Goal: Transaction & Acquisition: Purchase product/service

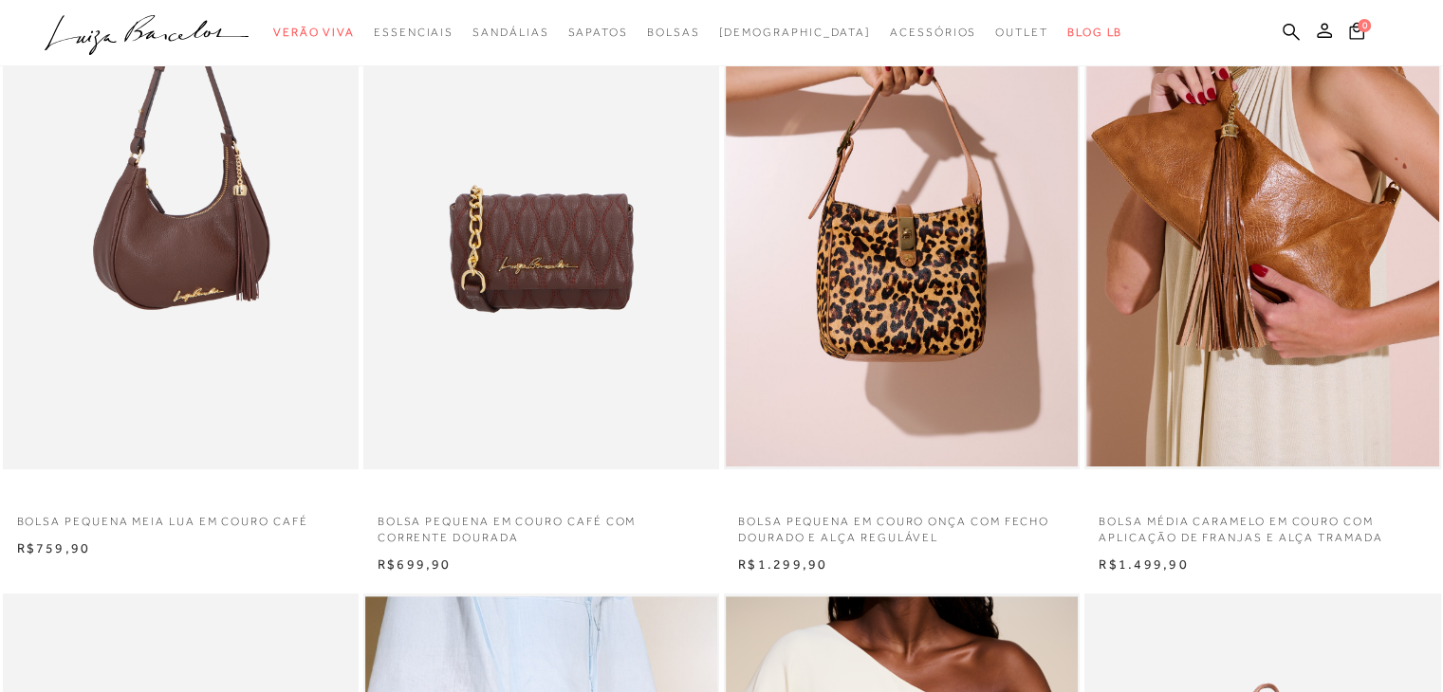
scroll to position [847, 0]
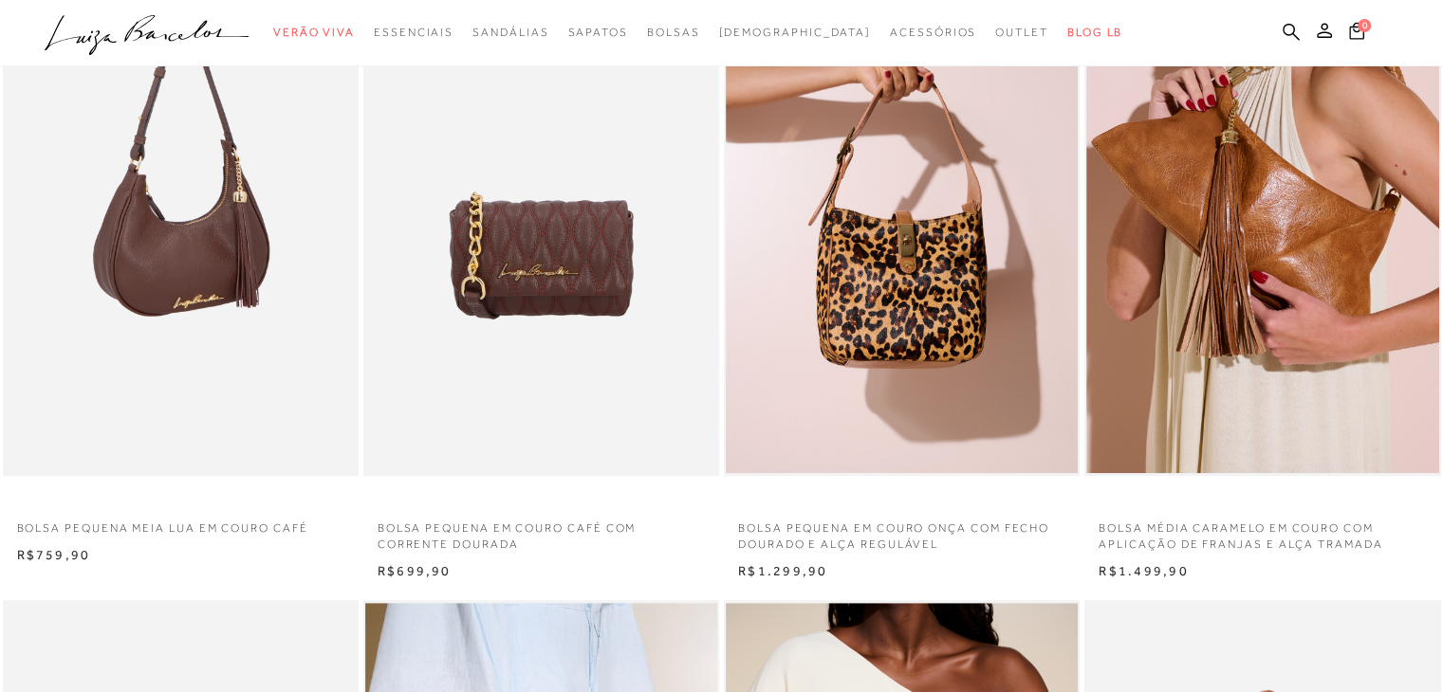
click at [213, 285] on img at bounding box center [182, 210] width 354 height 534
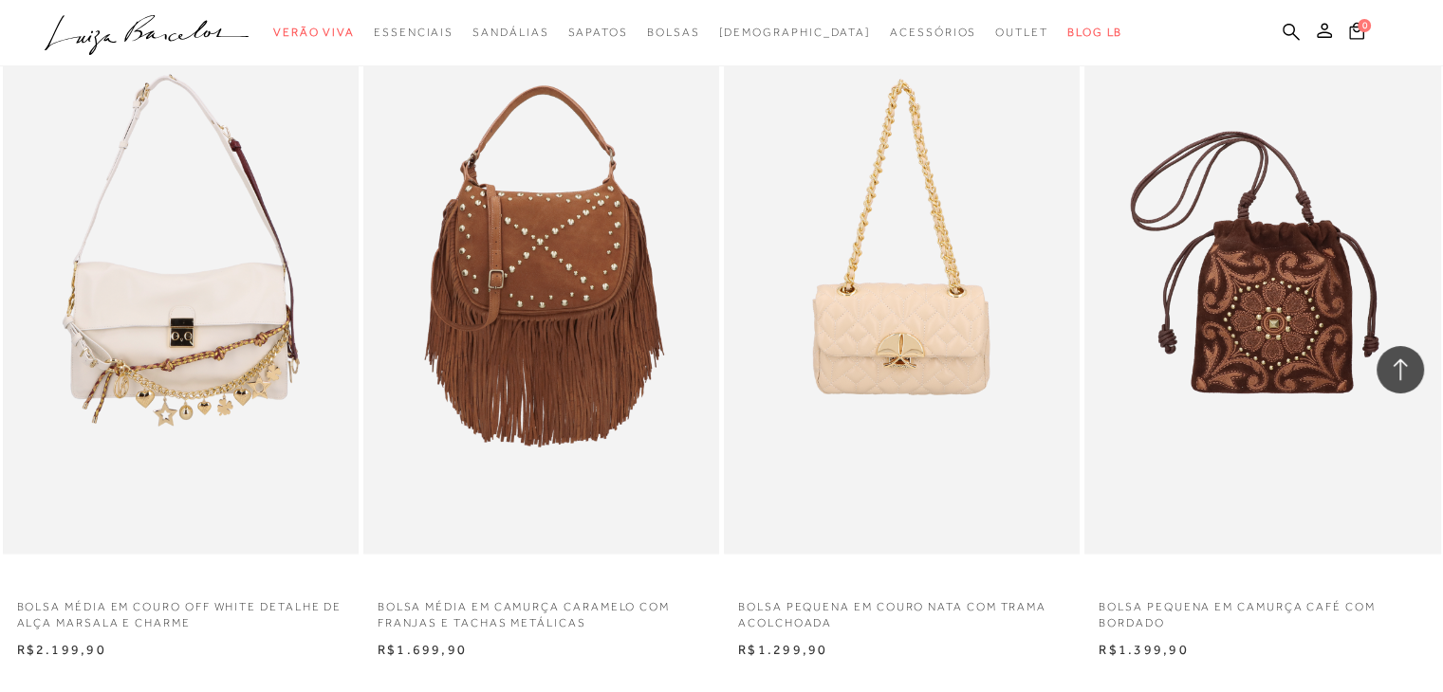
scroll to position [3699, 0]
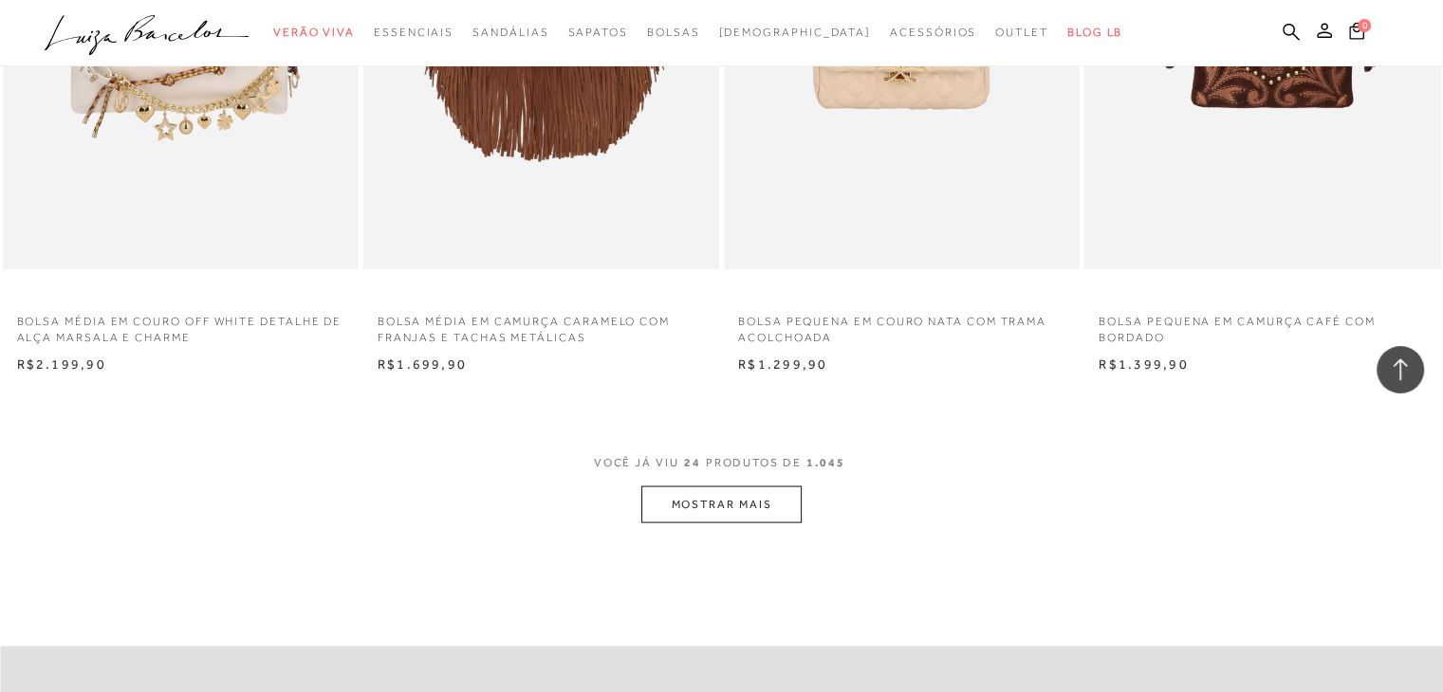
click at [766, 497] on button "MOSTRAR MAIS" at bounding box center [720, 505] width 159 height 37
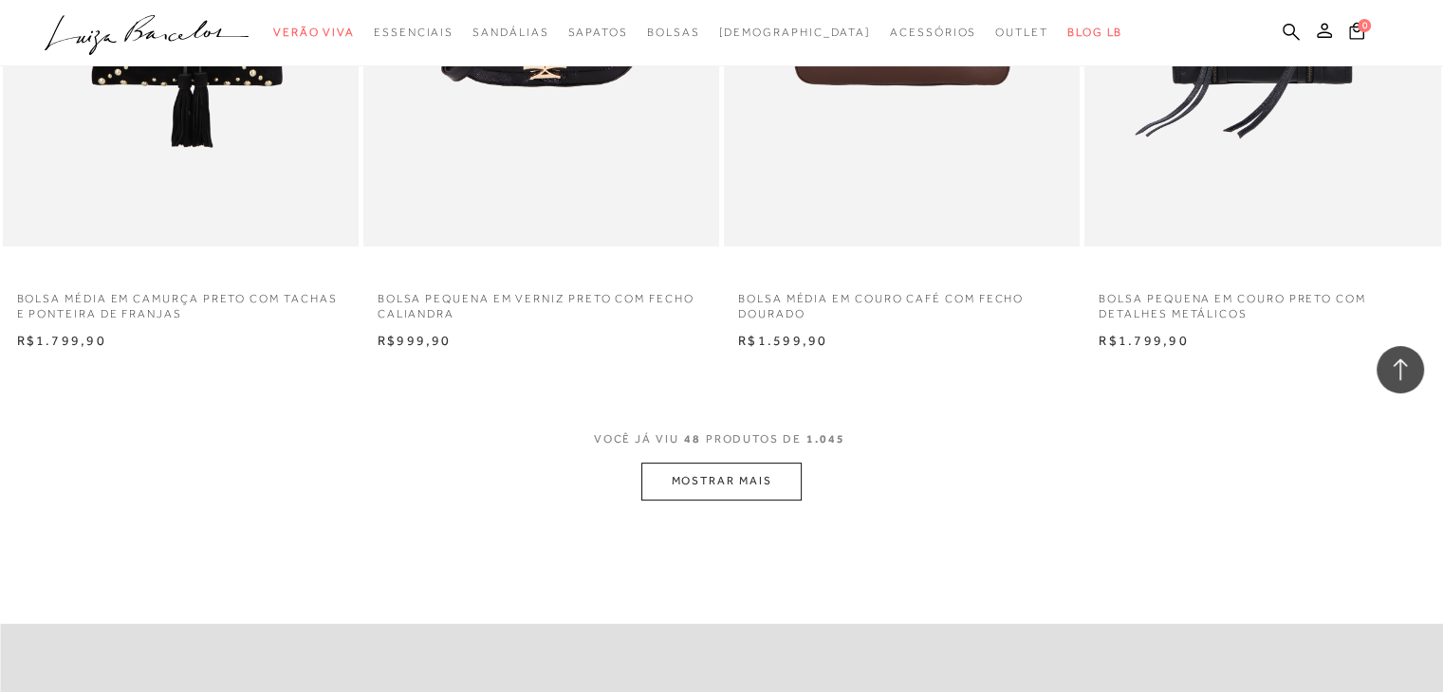
scroll to position [7777, 0]
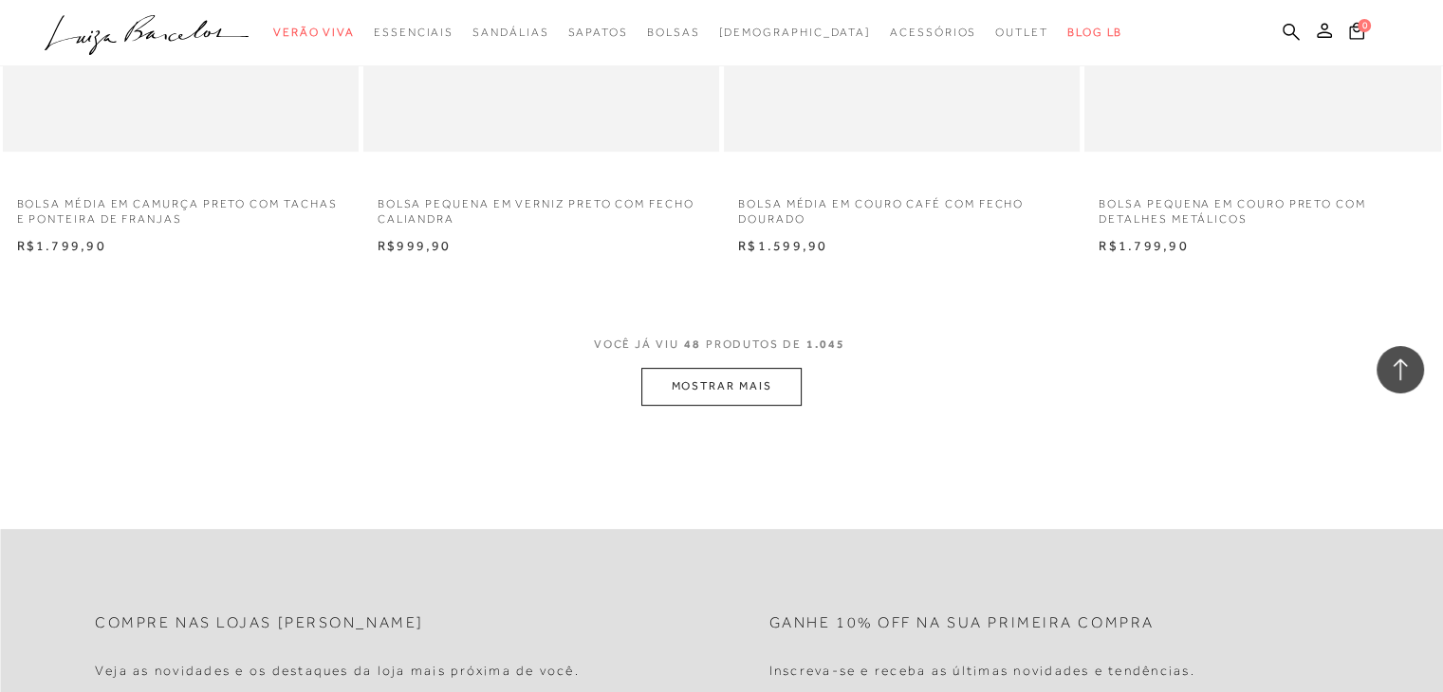
click at [762, 382] on button "MOSTRAR MAIS" at bounding box center [720, 386] width 159 height 37
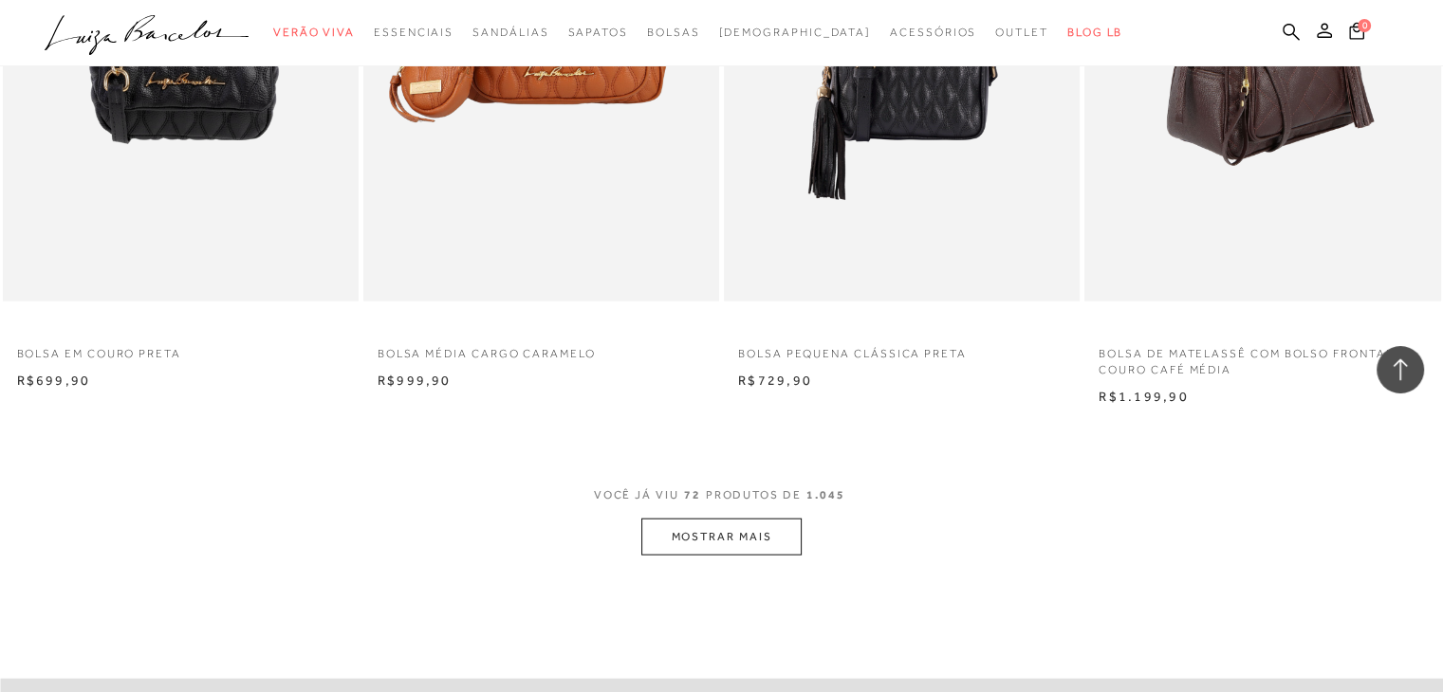
scroll to position [11760, 0]
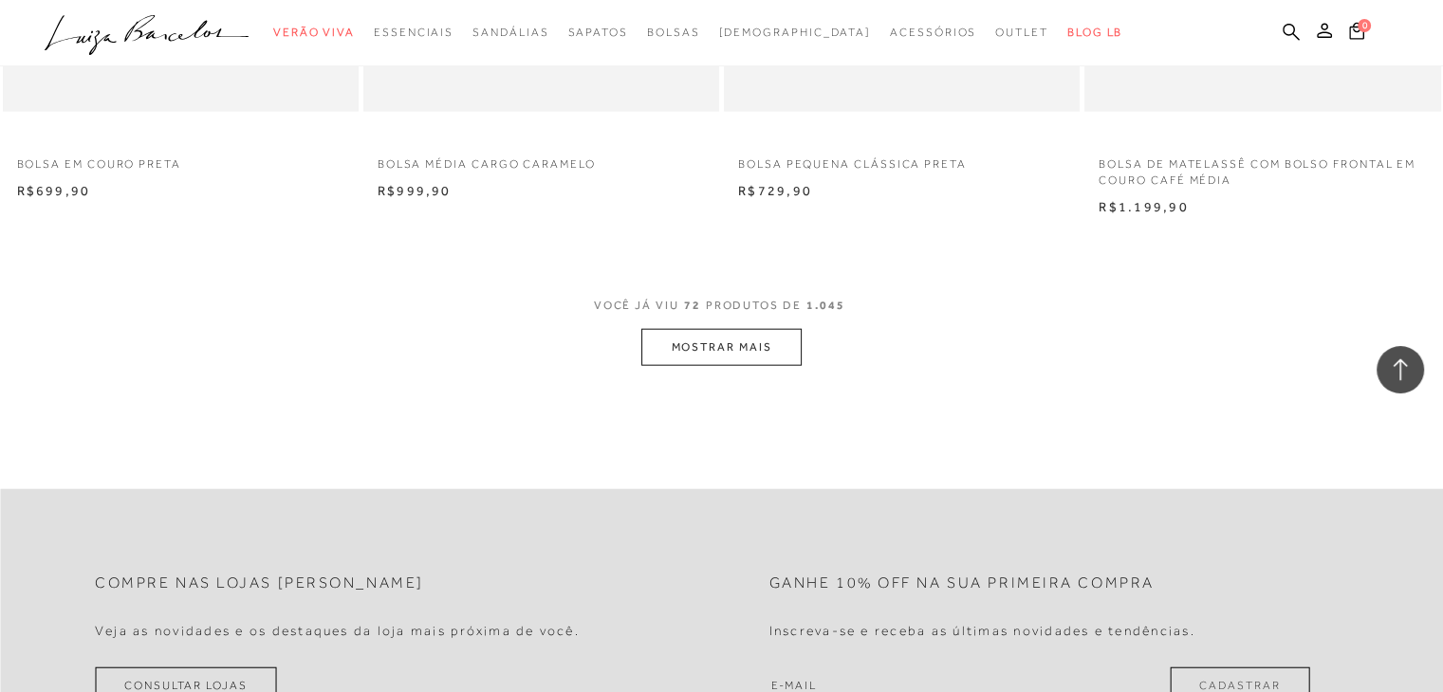
click at [679, 347] on button "MOSTRAR MAIS" at bounding box center [720, 347] width 159 height 37
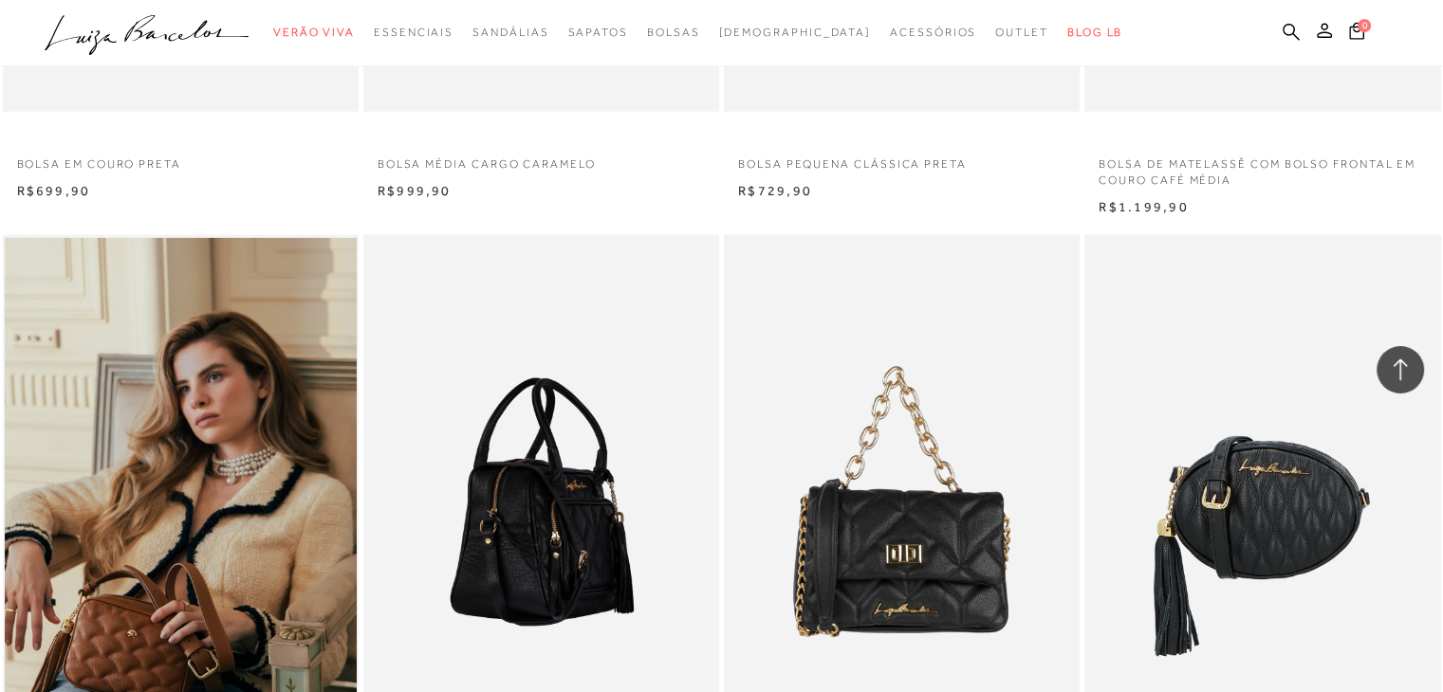
click at [557, 512] on img at bounding box center [542, 502] width 354 height 534
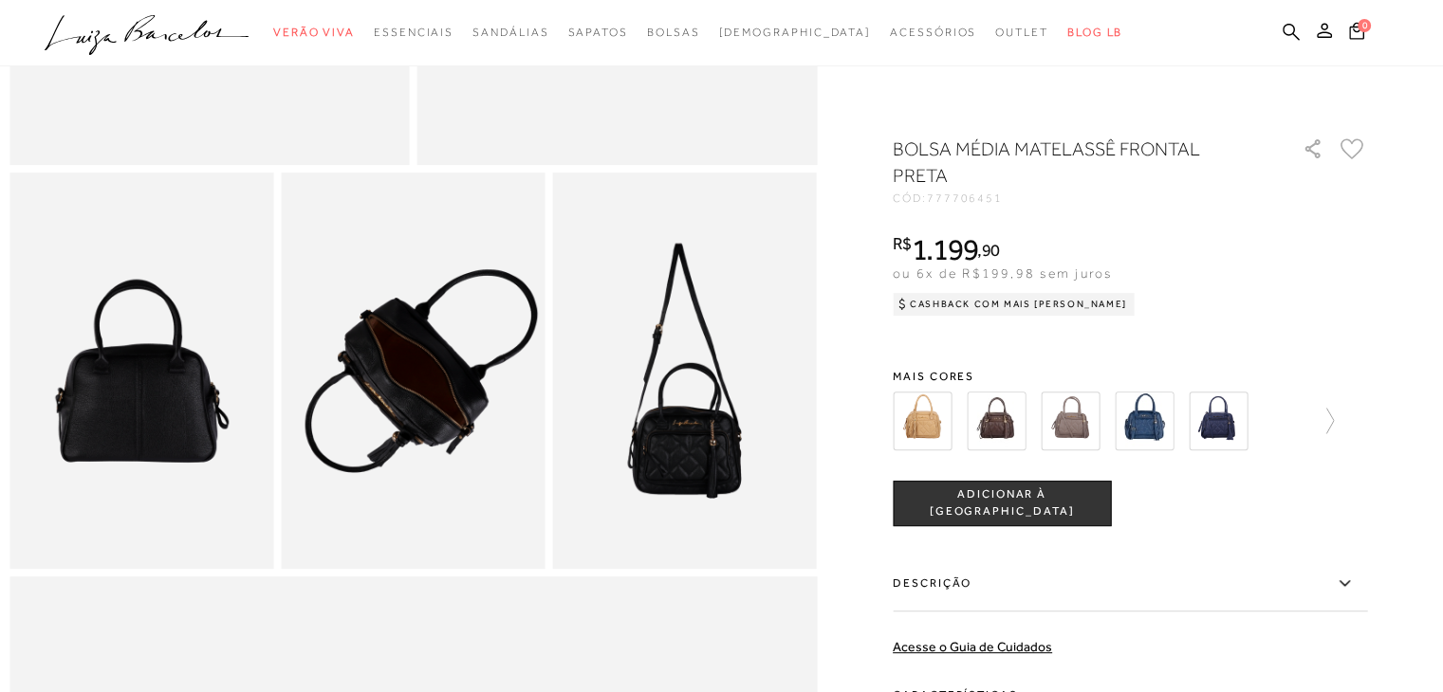
scroll to position [474, 0]
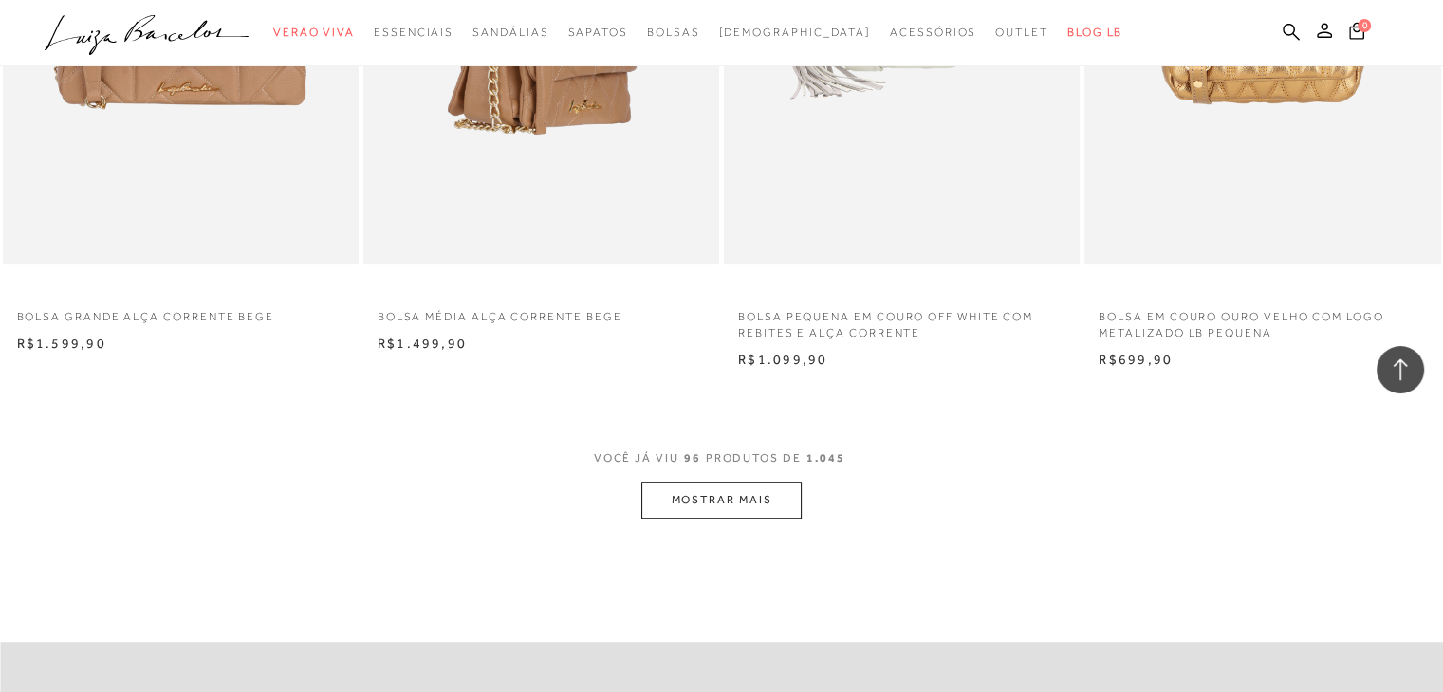
scroll to position [15744, 0]
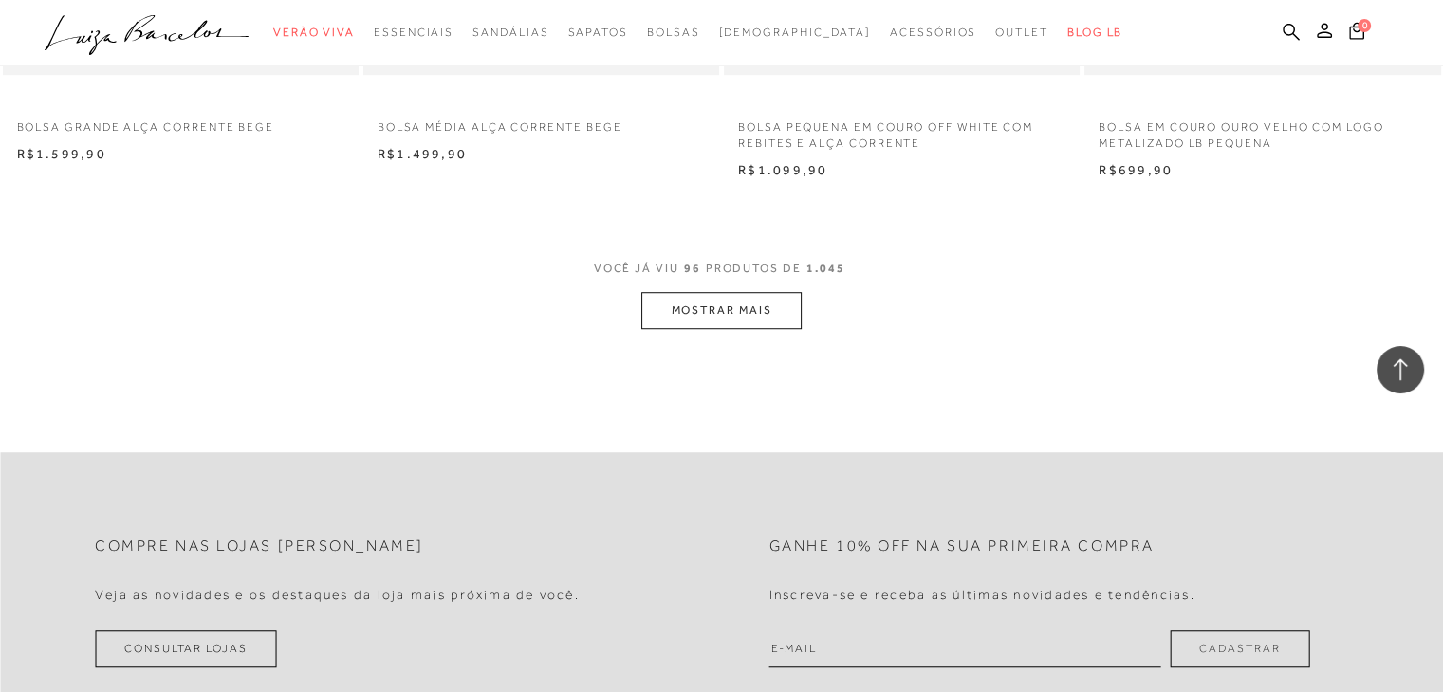
click at [678, 304] on button "MOSTRAR MAIS" at bounding box center [720, 310] width 159 height 37
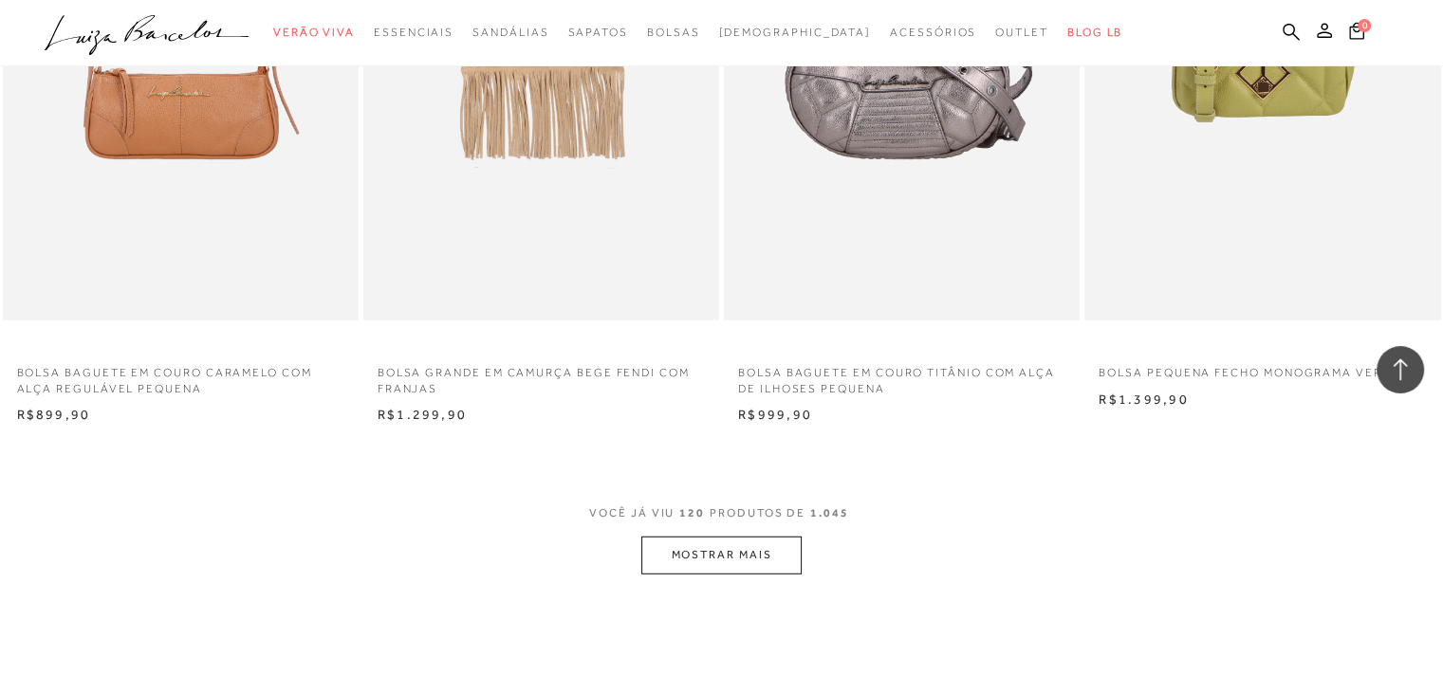
scroll to position [19632, 0]
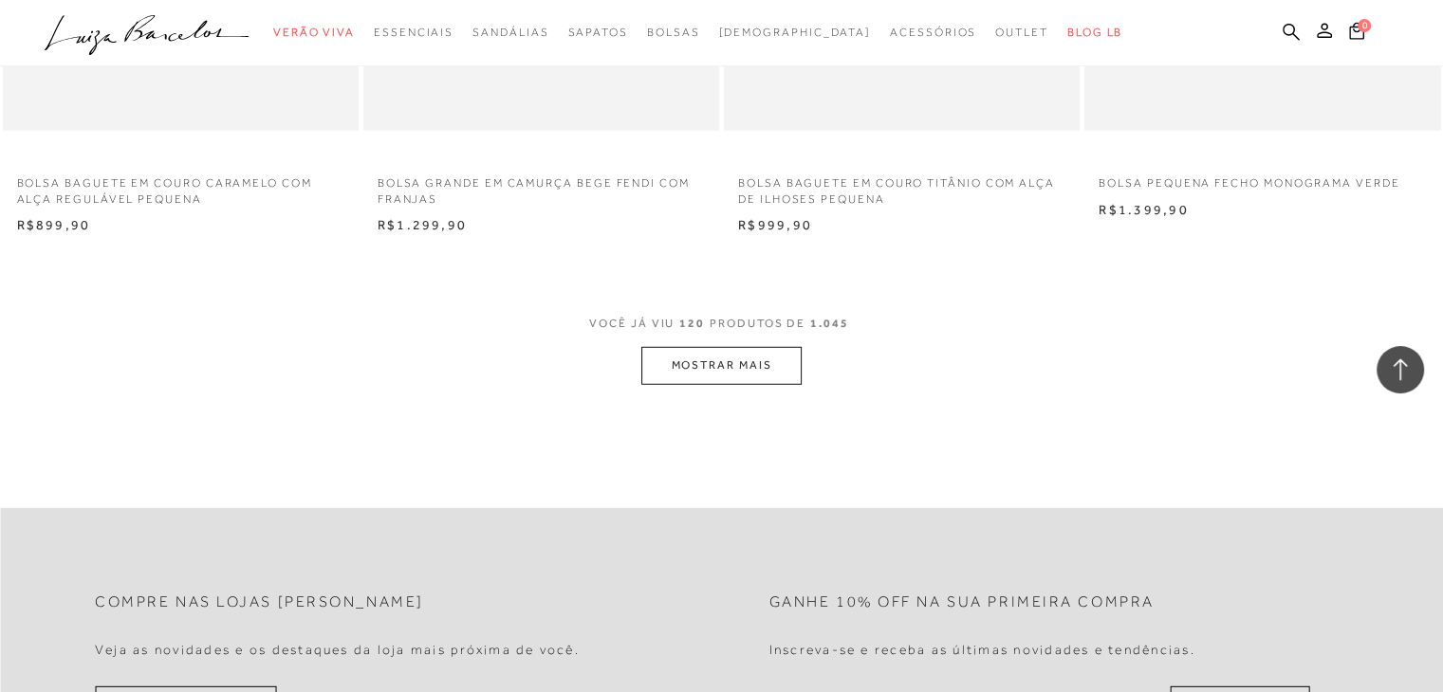
click at [738, 357] on button "MOSTRAR MAIS" at bounding box center [720, 365] width 159 height 37
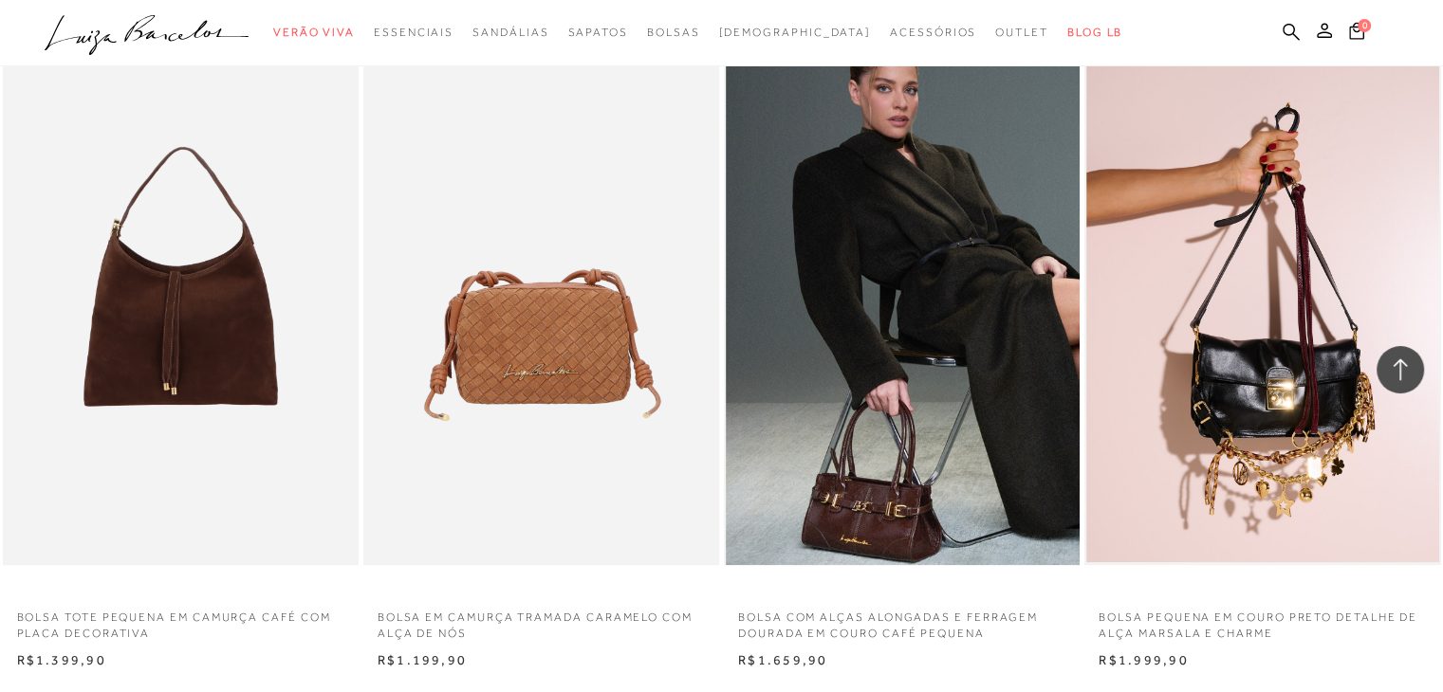
scroll to position [23331, 0]
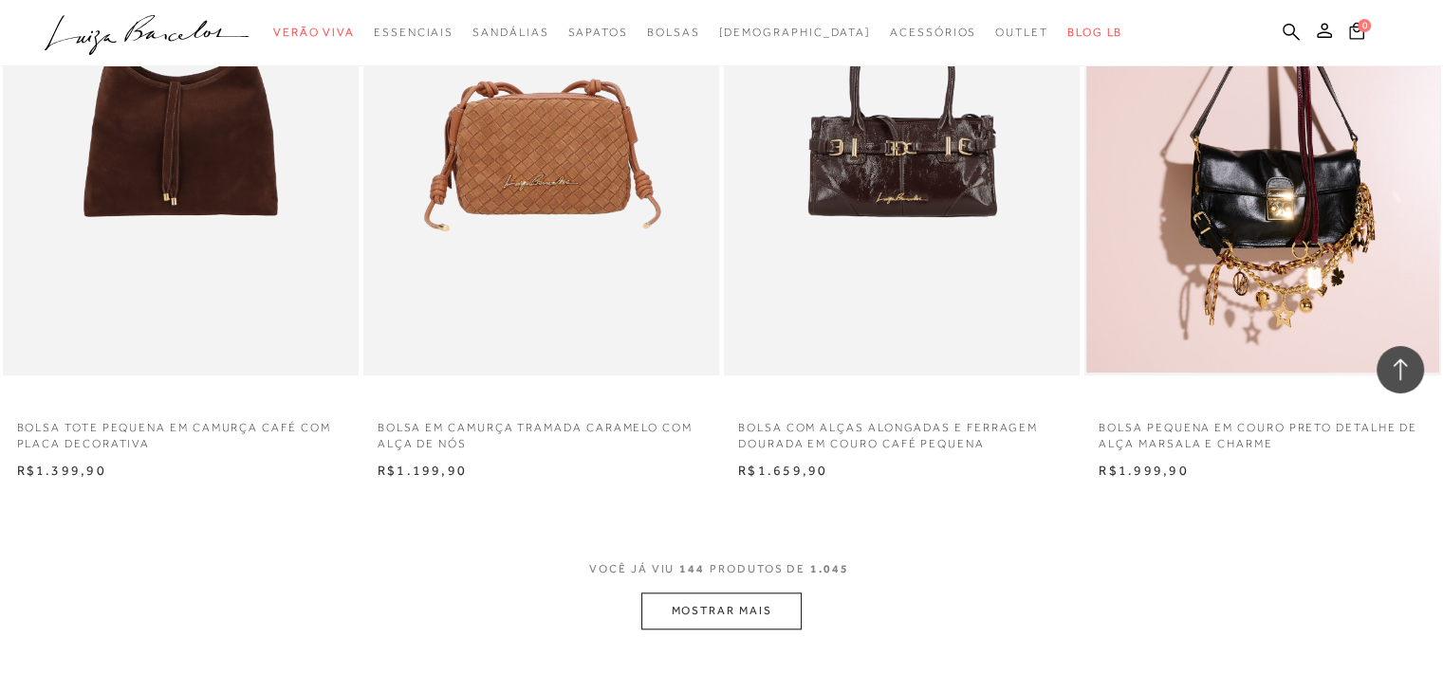
click at [718, 598] on button "MOSTRAR MAIS" at bounding box center [720, 611] width 159 height 37
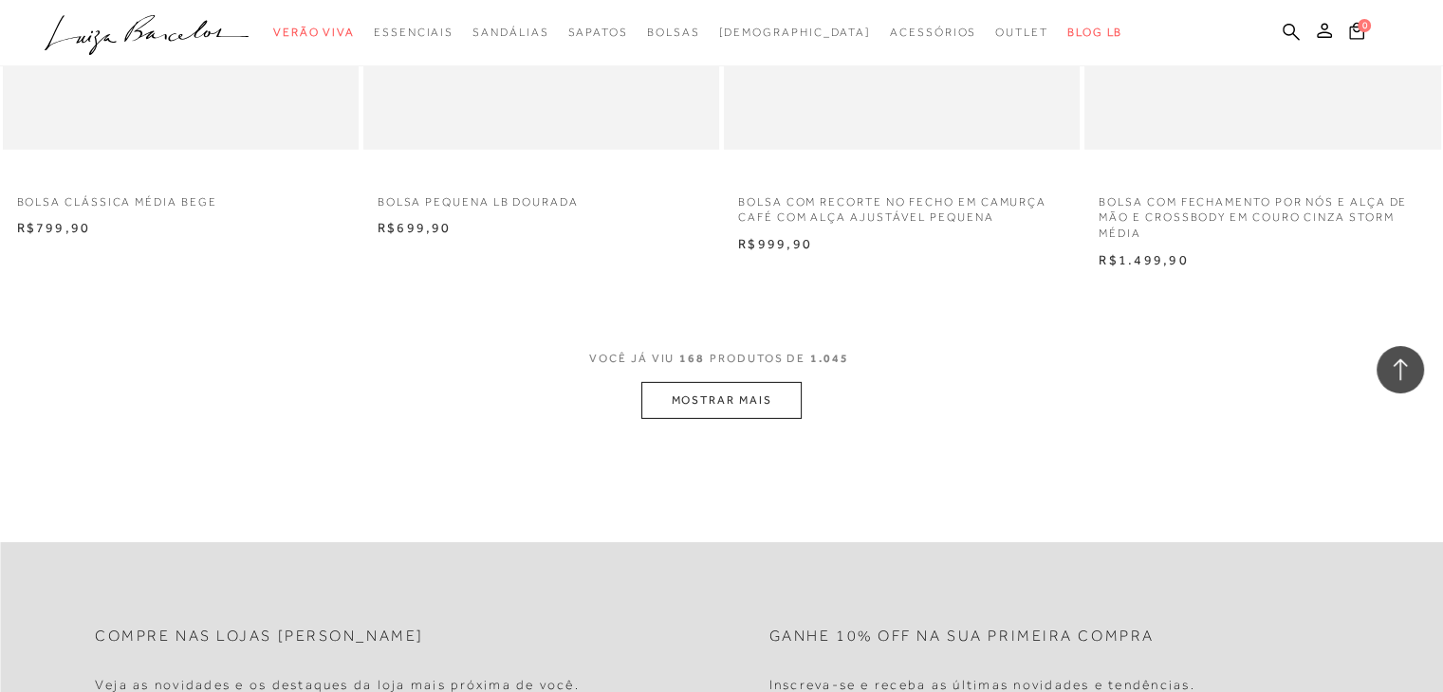
scroll to position [27599, 0]
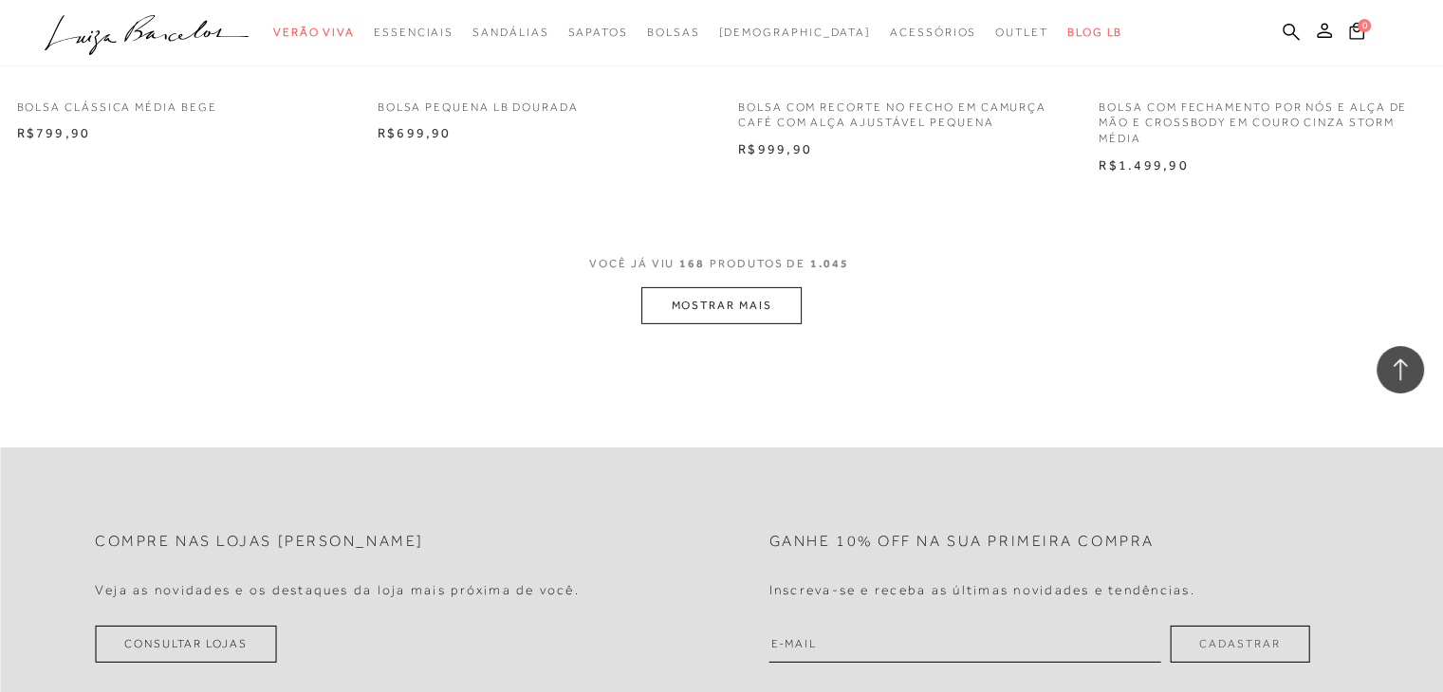
click at [728, 298] on button "MOSTRAR MAIS" at bounding box center [720, 305] width 159 height 37
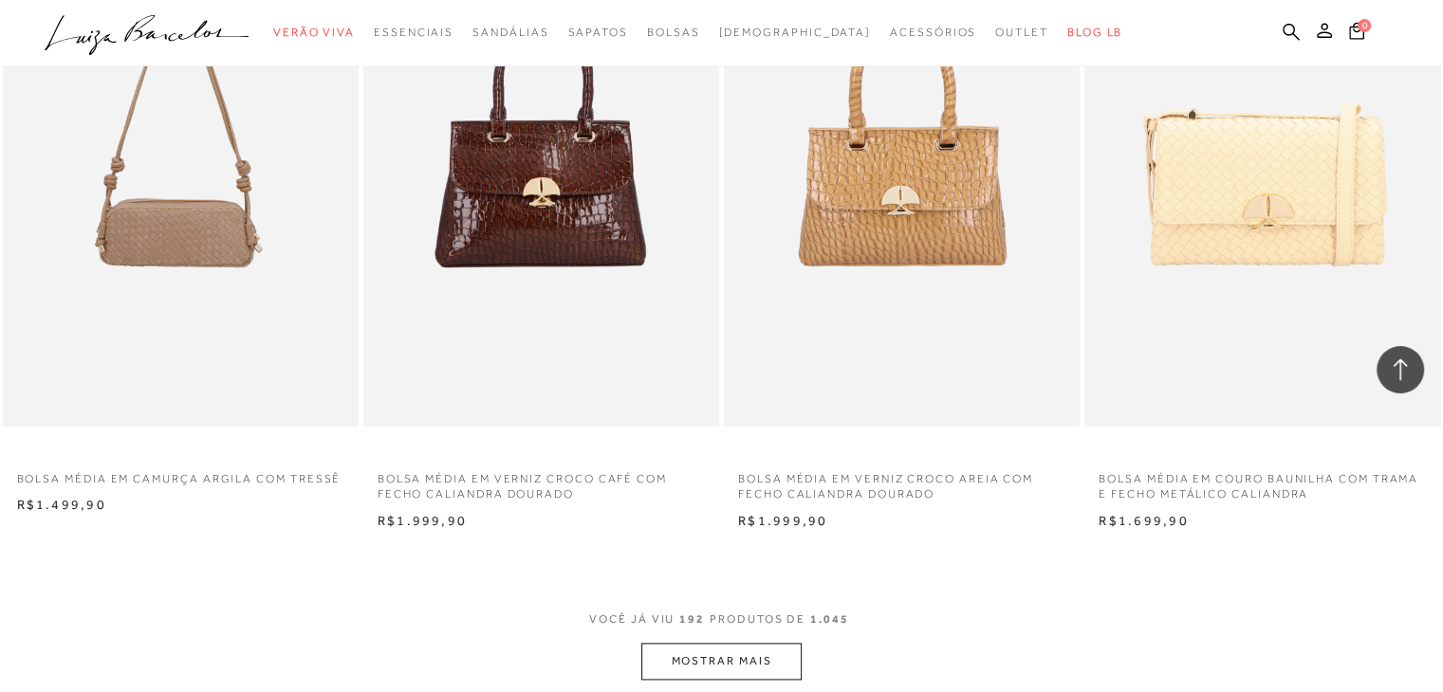
scroll to position [31393, 0]
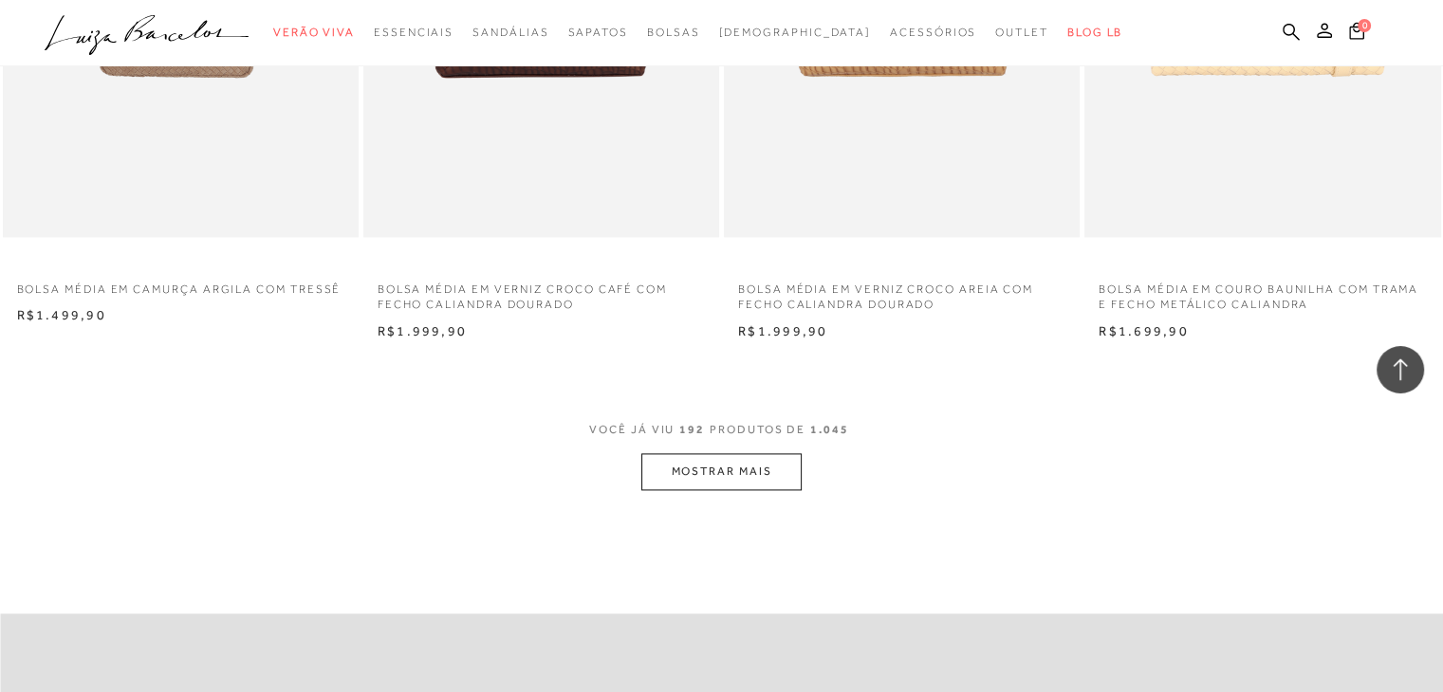
click at [730, 464] on button "MOSTRAR MAIS" at bounding box center [720, 471] width 159 height 37
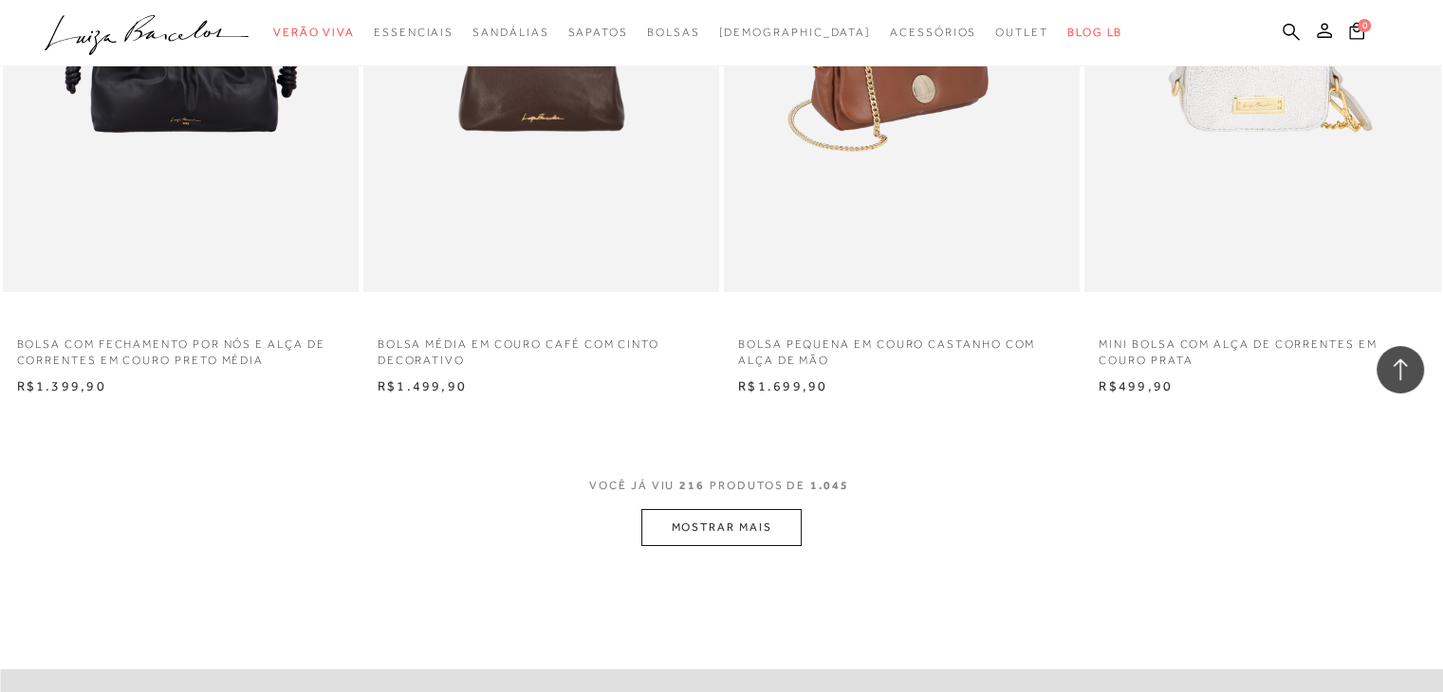
scroll to position [35471, 0]
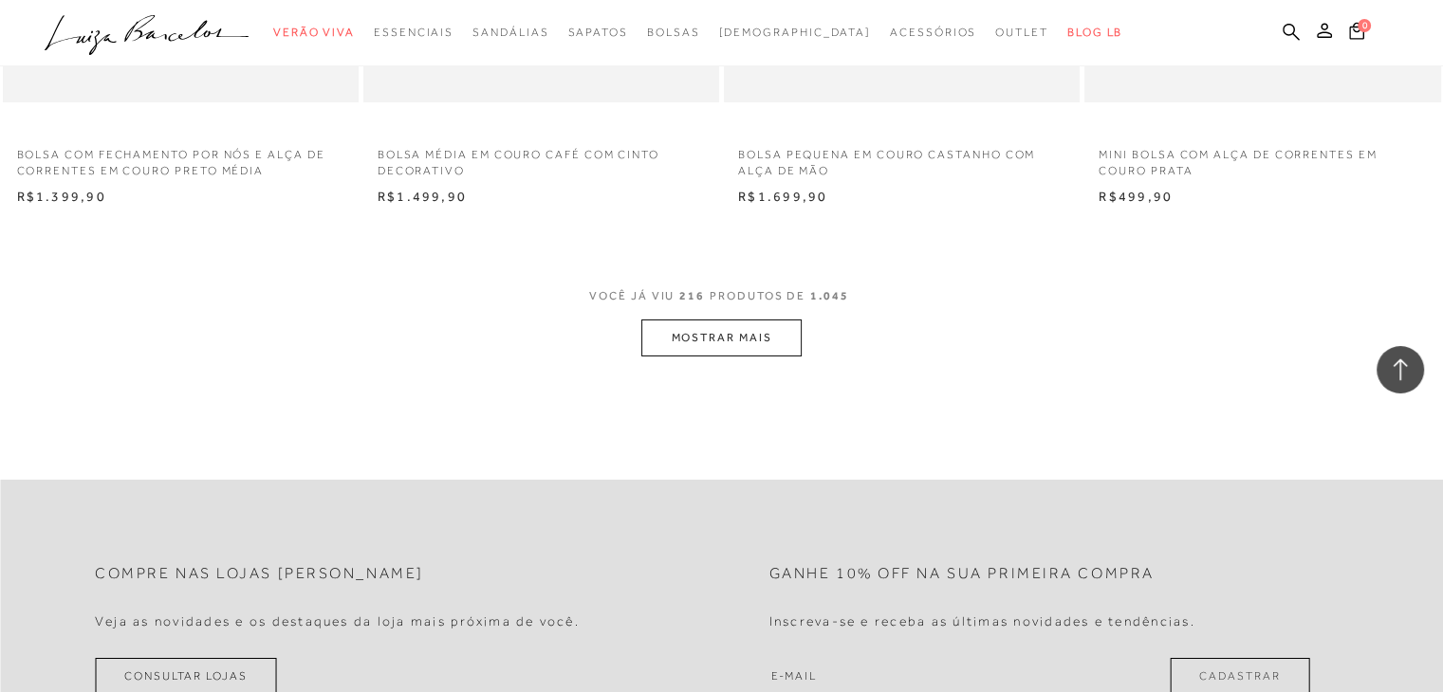
click at [768, 320] on button "MOSTRAR MAIS" at bounding box center [720, 338] width 159 height 37
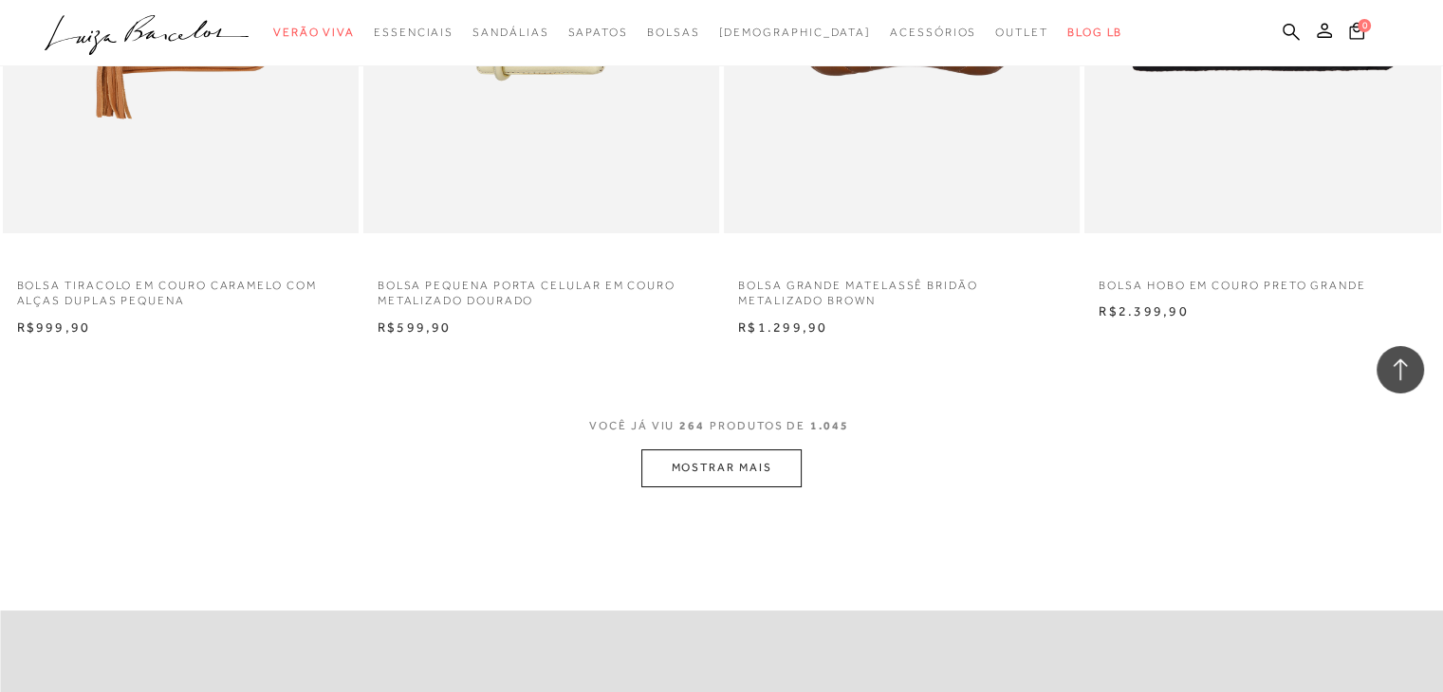
scroll to position [43343, 0]
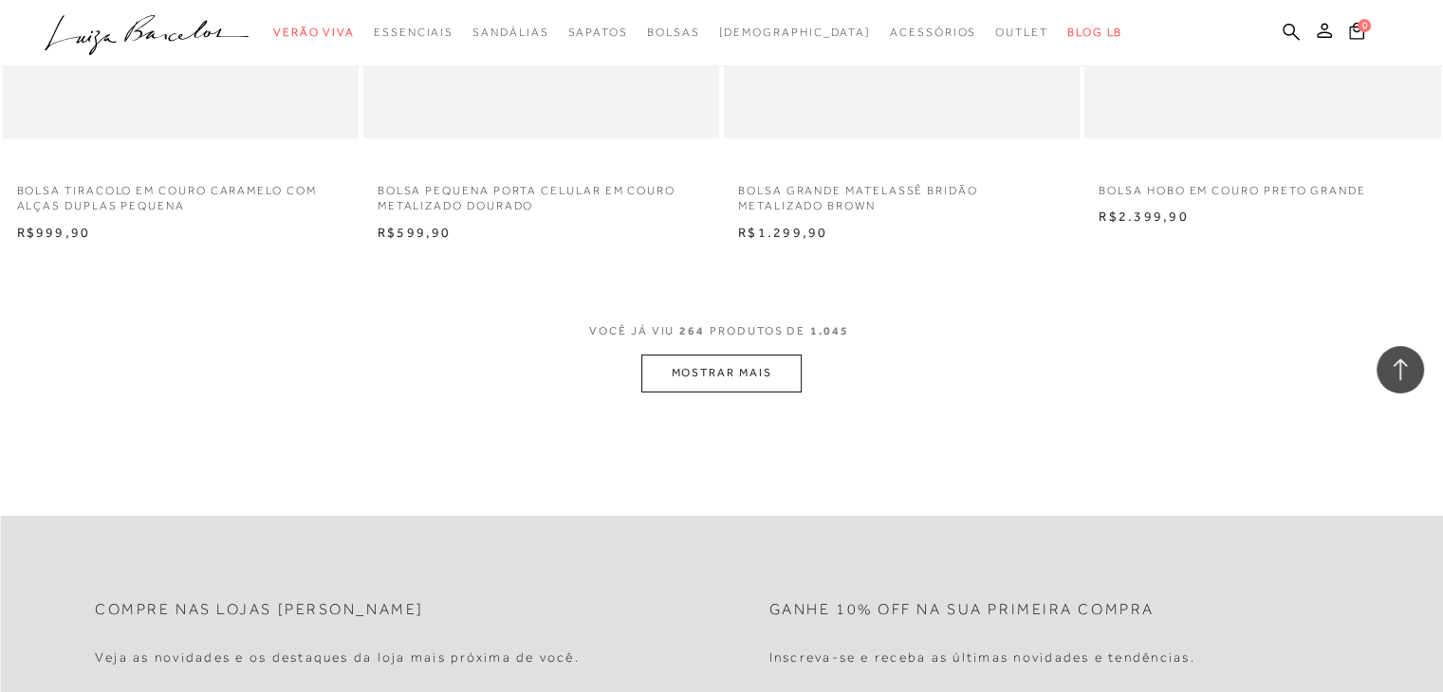
click at [726, 377] on button "MOSTRAR MAIS" at bounding box center [720, 373] width 159 height 37
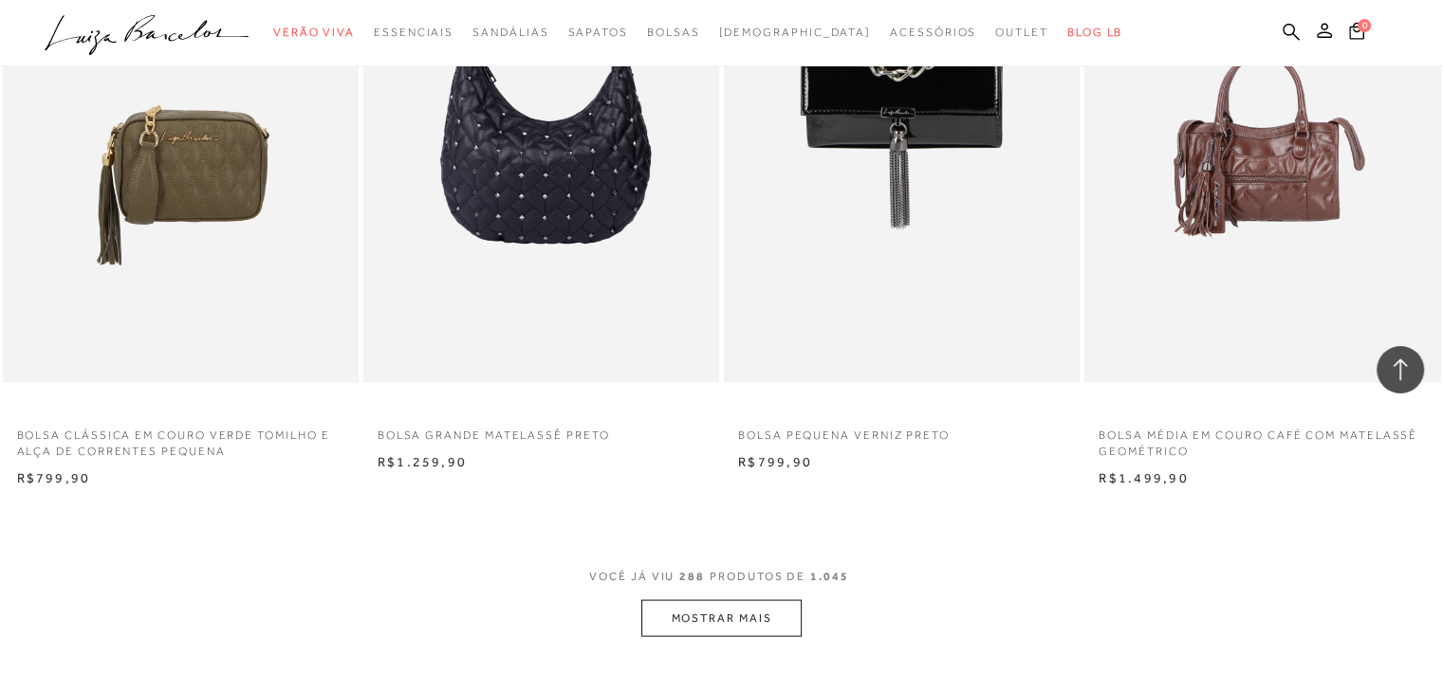
scroll to position [47231, 0]
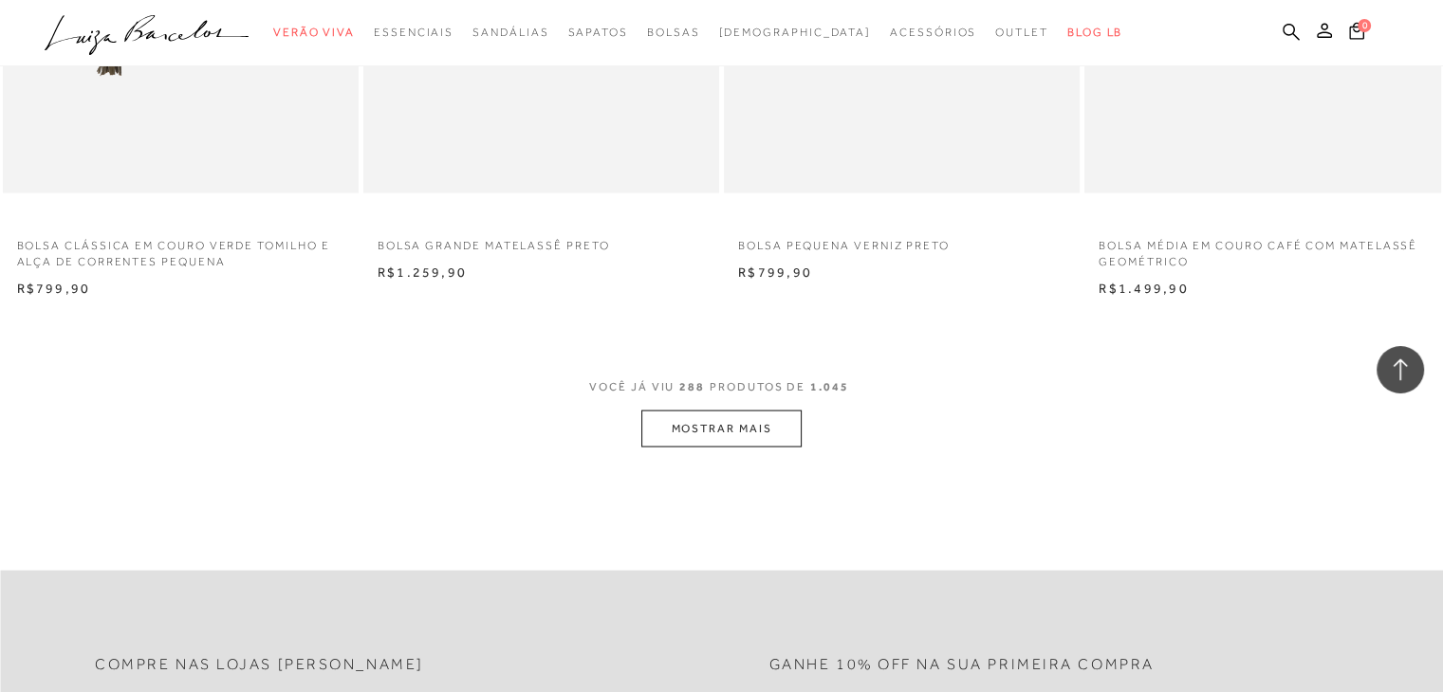
click at [794, 425] on button "MOSTRAR MAIS" at bounding box center [720, 429] width 159 height 37
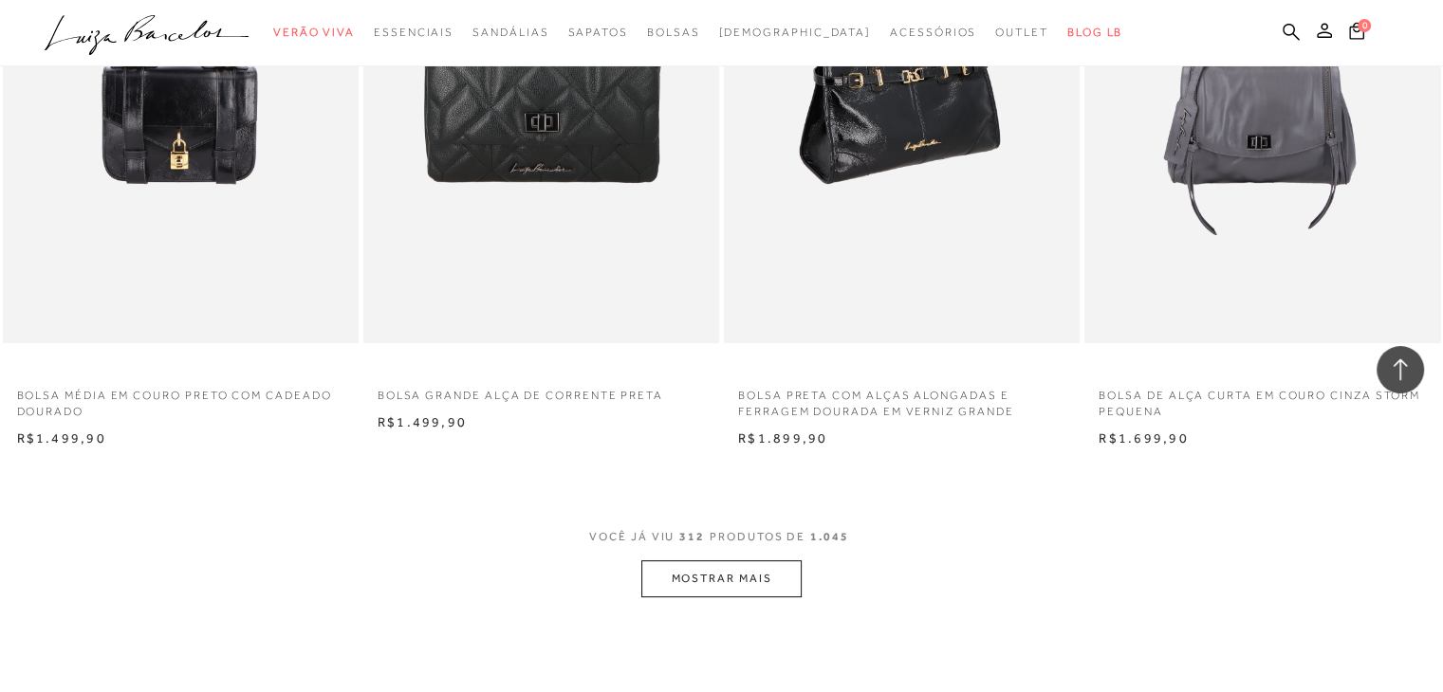
scroll to position [51120, 0]
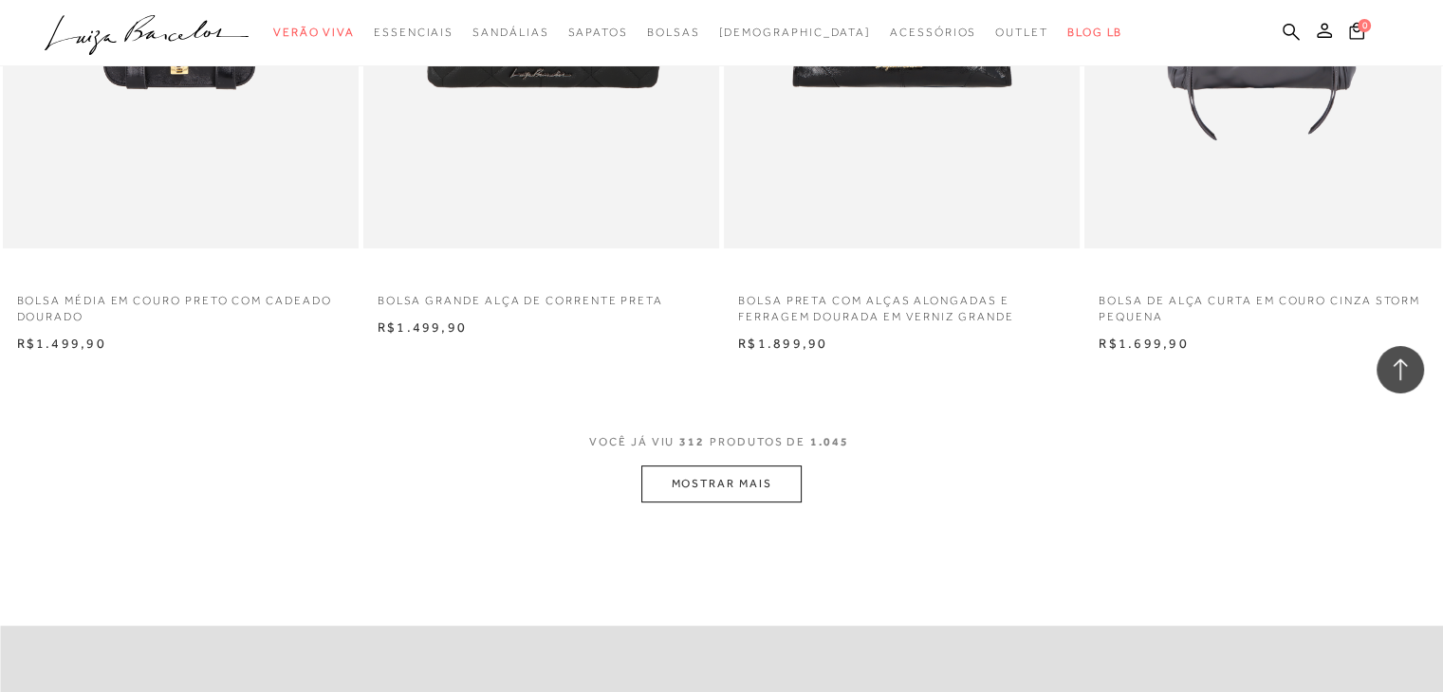
click at [709, 479] on button "MOSTRAR MAIS" at bounding box center [720, 484] width 159 height 37
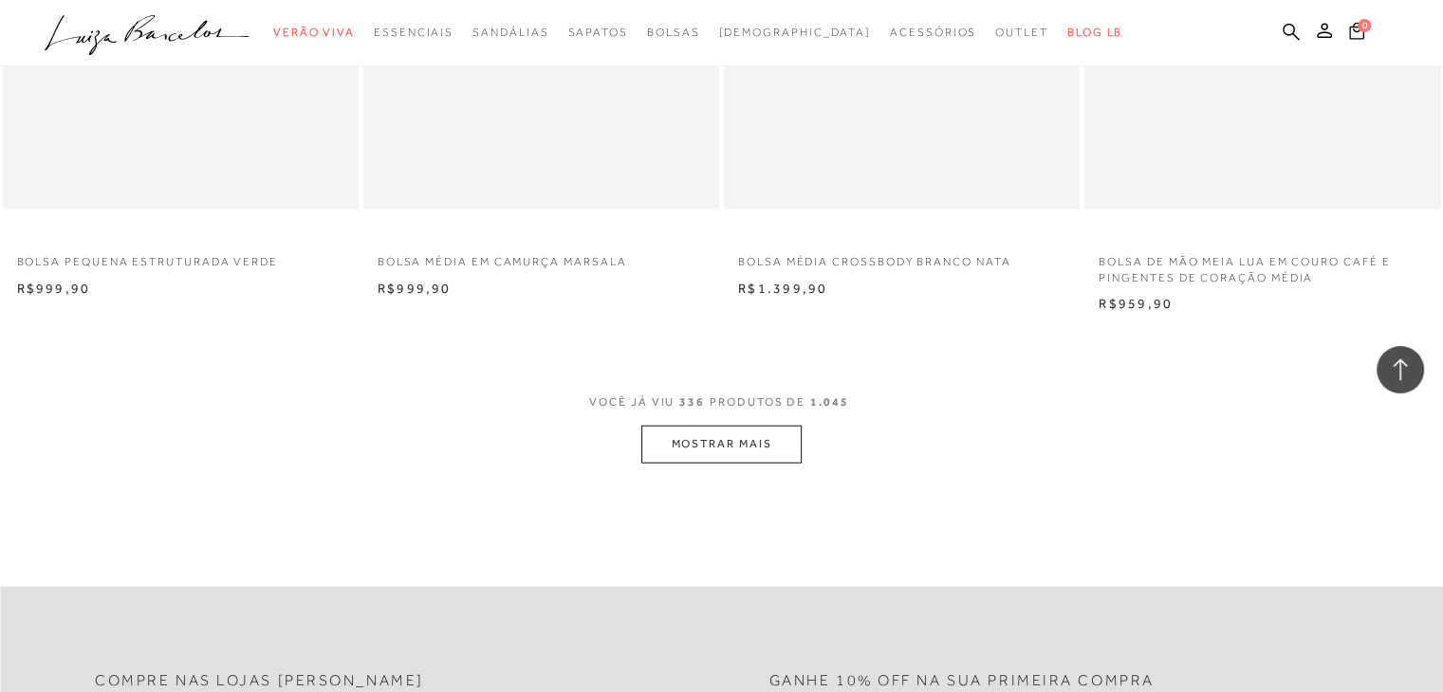
scroll to position [55293, 0]
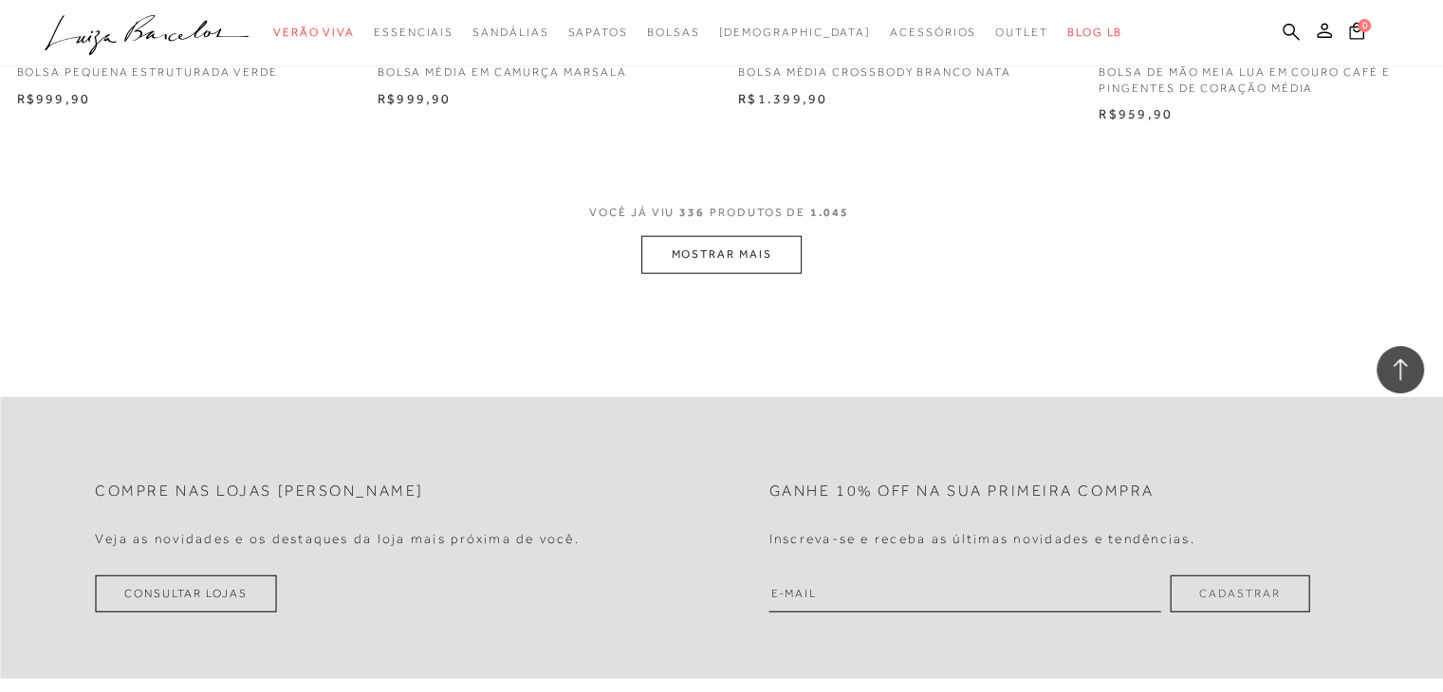
click at [715, 256] on button "MOSTRAR MAIS" at bounding box center [720, 254] width 159 height 37
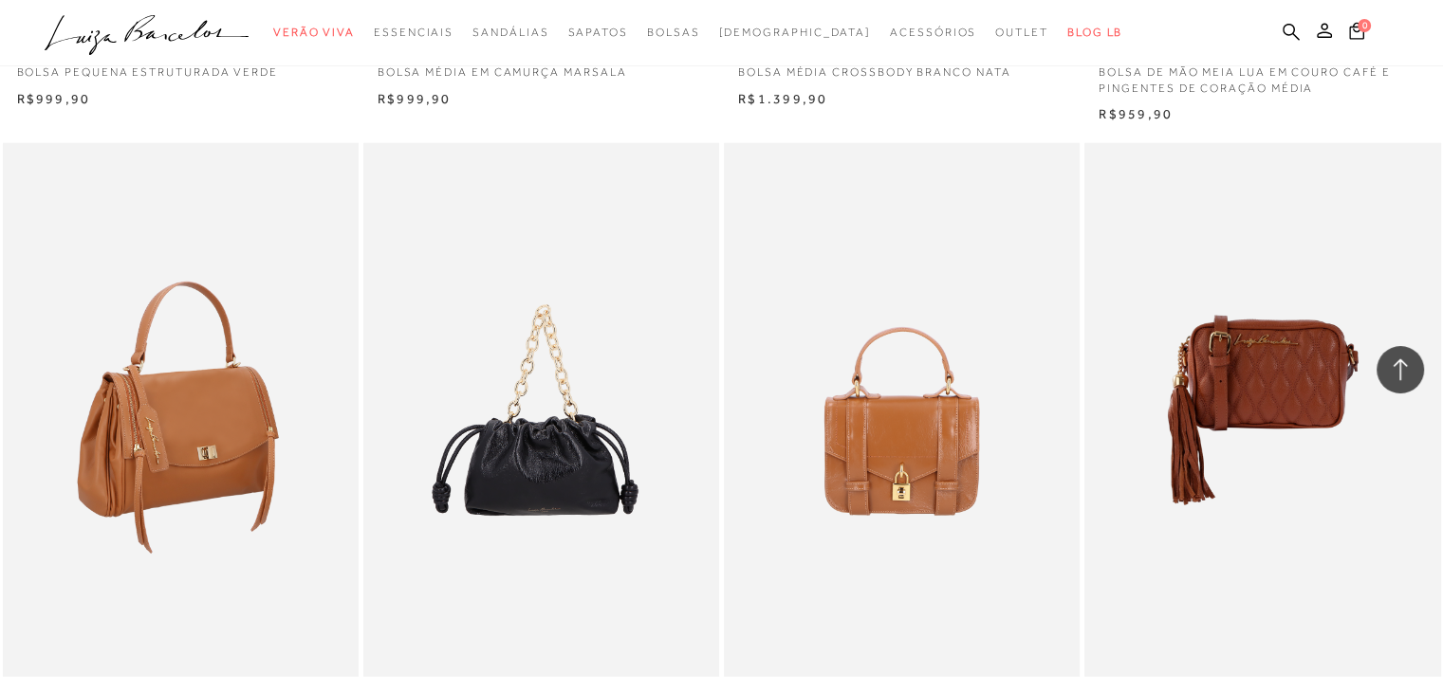
scroll to position [55483, 0]
